Goal: Use online tool/utility: Utilize a website feature to perform a specific function

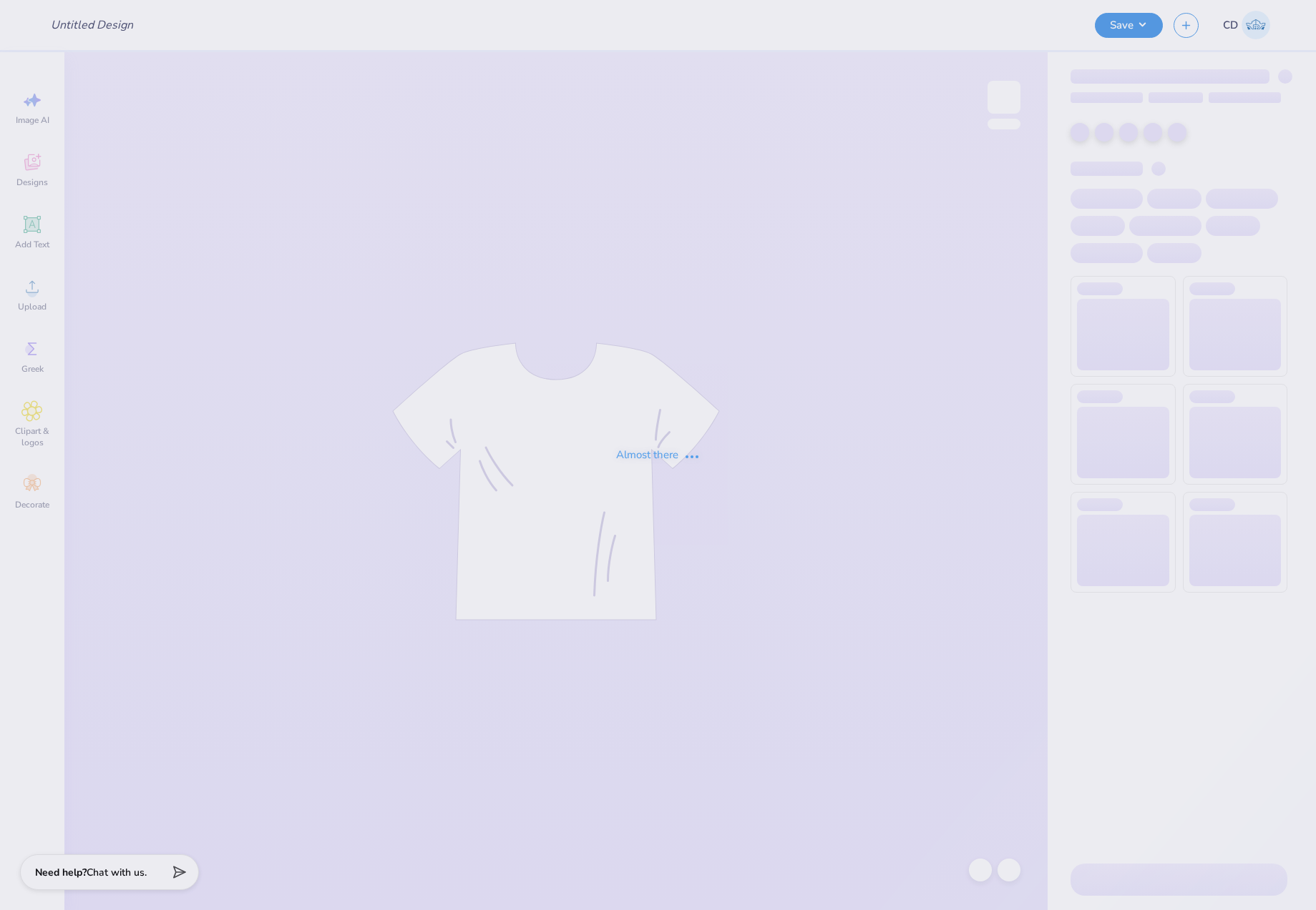
type input "Official Gw Equestrian Email : [PERSON_NAME][GEOGRAPHIC_DATA][US_STATE]"
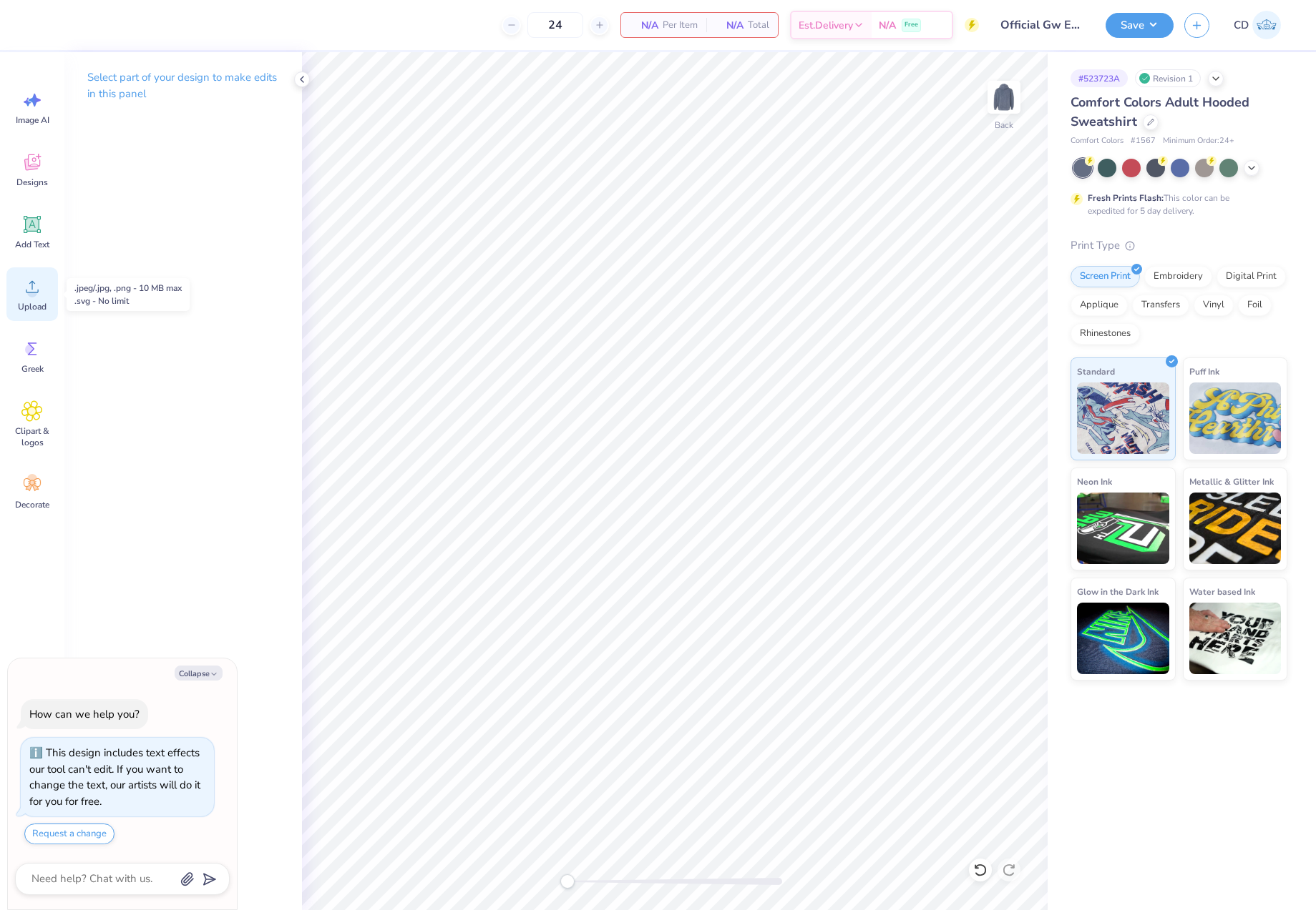
click at [34, 290] on circle at bounding box center [32, 292] width 10 height 10
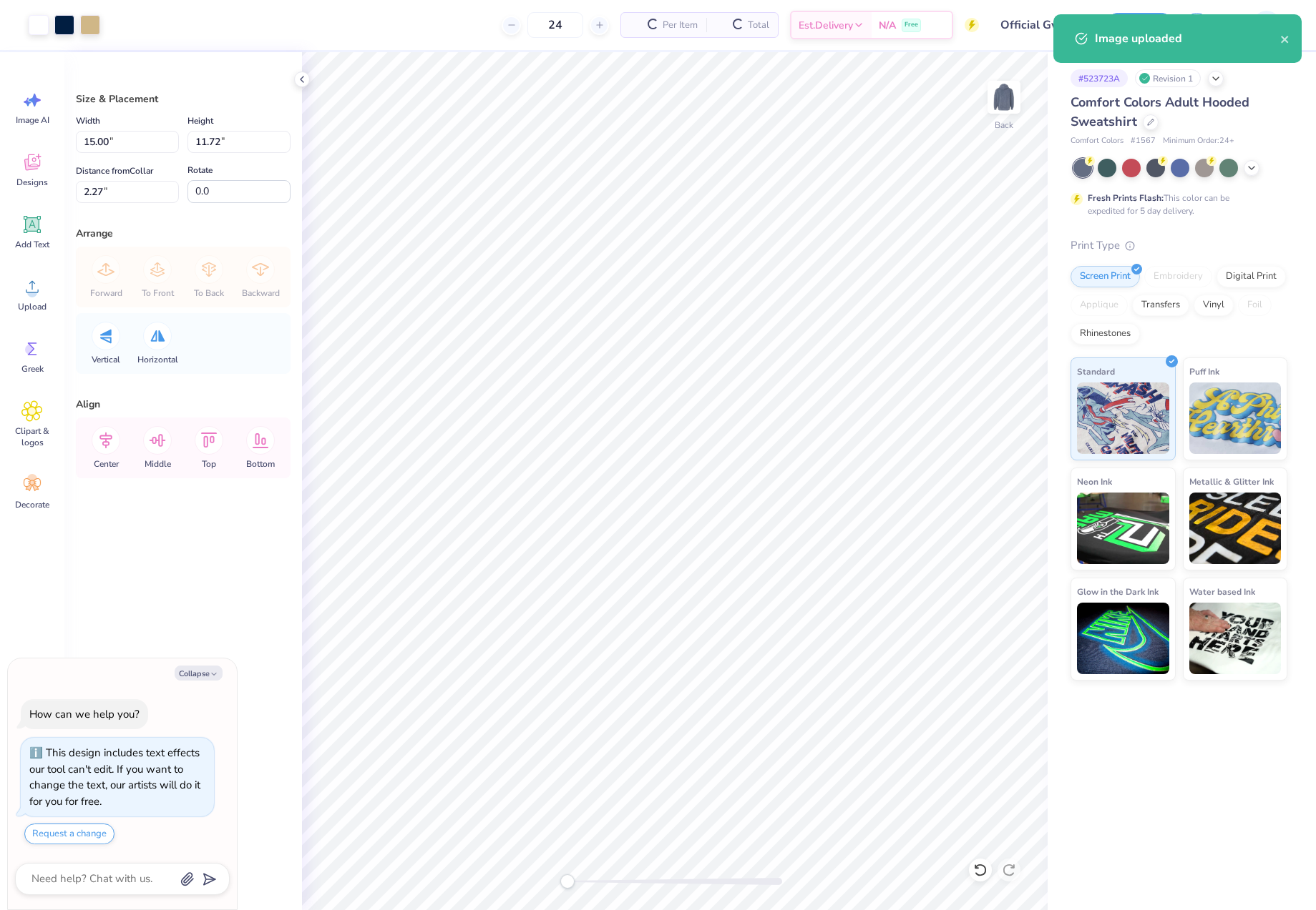
type textarea "x"
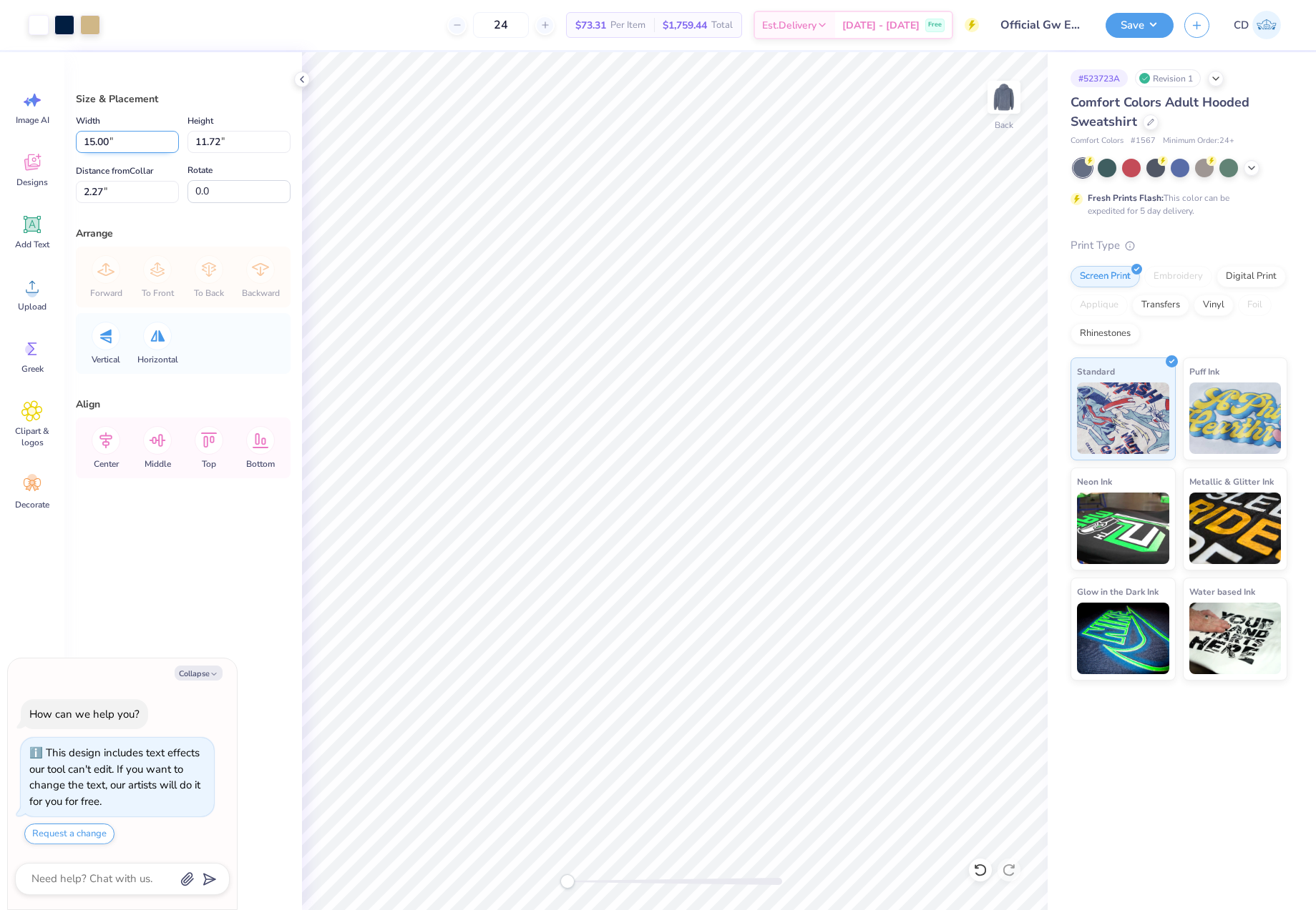
drag, startPoint x: 123, startPoint y: 143, endPoint x: 78, endPoint y: 141, distance: 45.0
click at [78, 141] on input "15.00" at bounding box center [126, 142] width 103 height 23
type input "3.5"
type textarea "x"
type input "3.50"
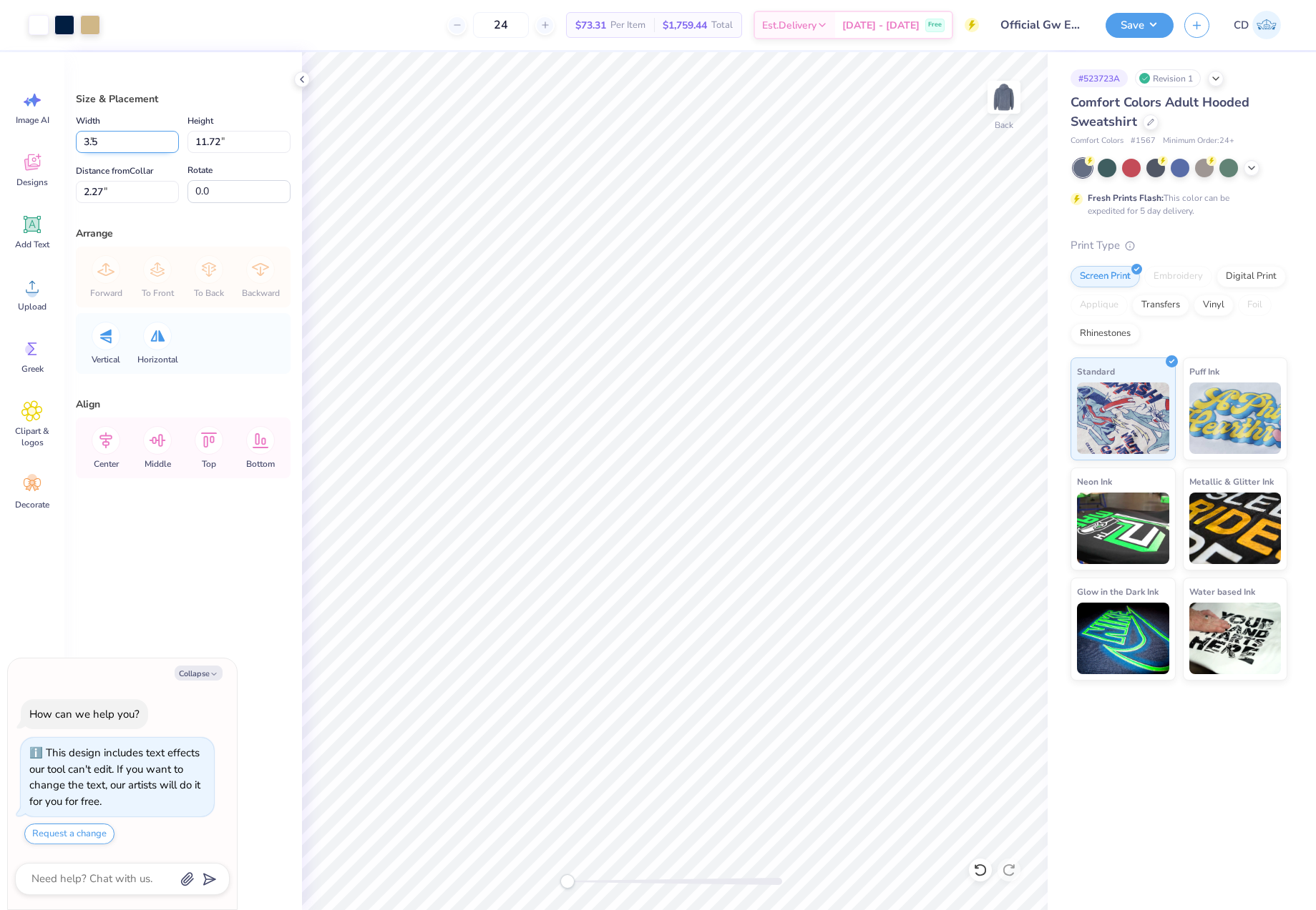
type input "2.73"
type input "6.76"
click at [1125, 36] on button "Save" at bounding box center [1140, 23] width 68 height 25
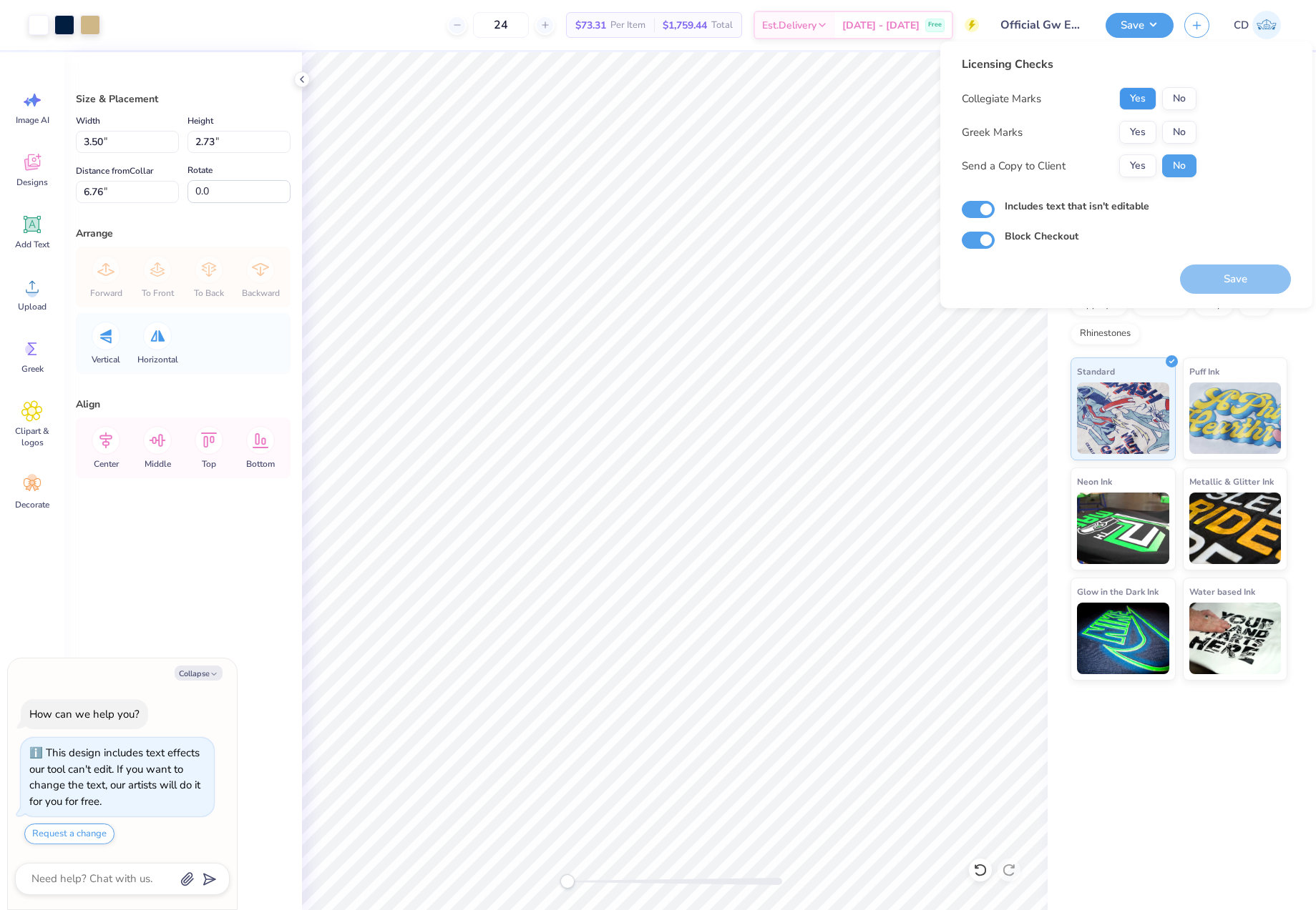
click at [1128, 107] on button "Yes" at bounding box center [1137, 99] width 37 height 23
click at [1177, 132] on button "No" at bounding box center [1179, 132] width 34 height 23
click at [1224, 279] on button "Save" at bounding box center [1236, 279] width 111 height 29
type textarea "x"
